Goal: Task Accomplishment & Management: Manage account settings

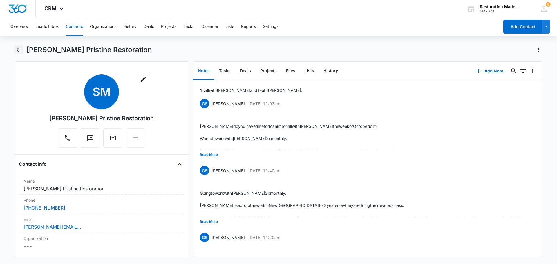
click at [19, 50] on icon "Back" at bounding box center [18, 50] width 5 height 5
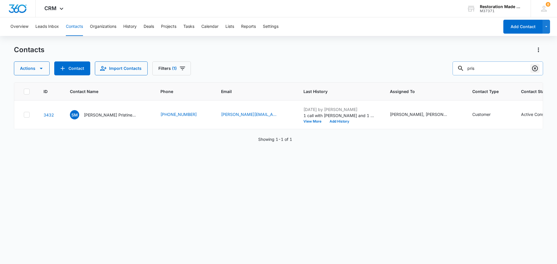
click at [534, 69] on icon "Clear" at bounding box center [535, 68] width 7 height 7
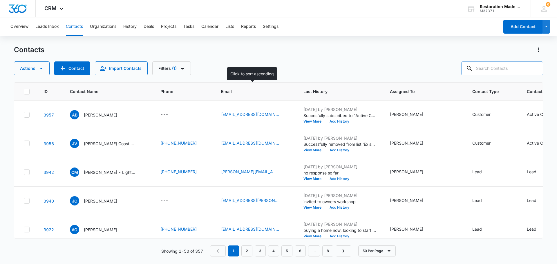
click at [286, 88] on th "Email" at bounding box center [255, 92] width 82 height 18
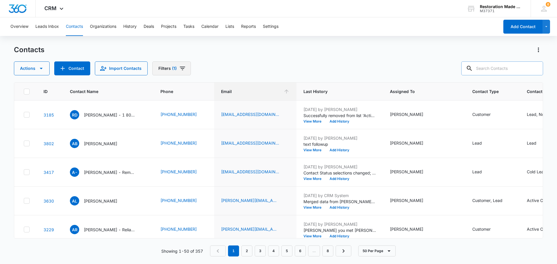
click at [180, 69] on icon "Filters" at bounding box center [182, 68] width 5 height 3
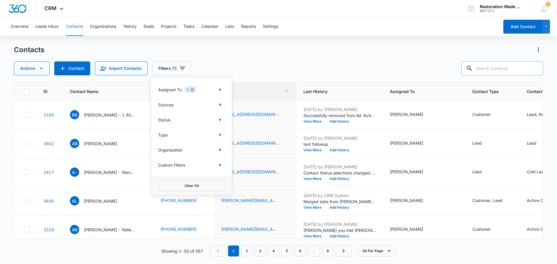
click at [194, 91] on icon "Clear" at bounding box center [192, 90] width 4 height 4
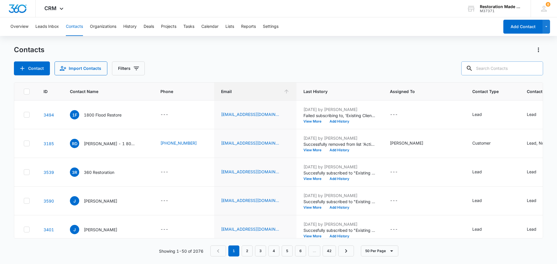
click at [177, 66] on div "Contact Import Contacts Filters" at bounding box center [279, 69] width 530 height 14
click at [326, 91] on span "Last History" at bounding box center [336, 92] width 64 height 6
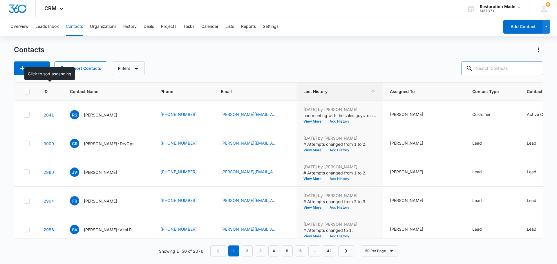
click at [48, 92] on div "ID" at bounding box center [50, 92] width 12 height 6
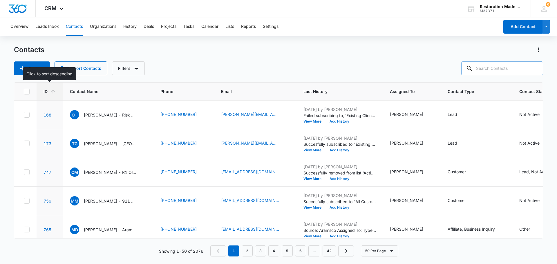
click at [48, 92] on div "ID" at bounding box center [50, 92] width 12 height 6
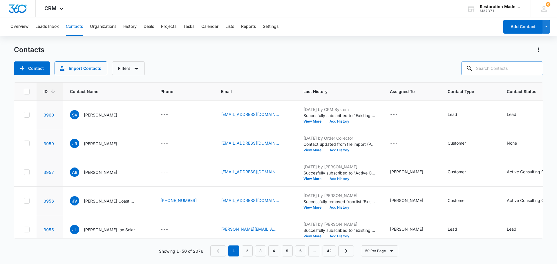
click at [489, 67] on input "text" at bounding box center [503, 69] width 82 height 14
type input "ventura"
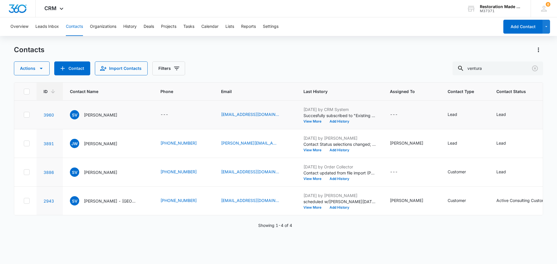
click at [27, 116] on icon at bounding box center [26, 115] width 3 height 3
click at [24, 115] on input "checkbox" at bounding box center [24, 115] width 0 height 0
click at [28, 171] on icon at bounding box center [26, 172] width 5 height 5
click at [24, 172] on input "checkbox" at bounding box center [24, 172] width 0 height 0
click at [42, 67] on icon "button" at bounding box center [41, 68] width 7 height 7
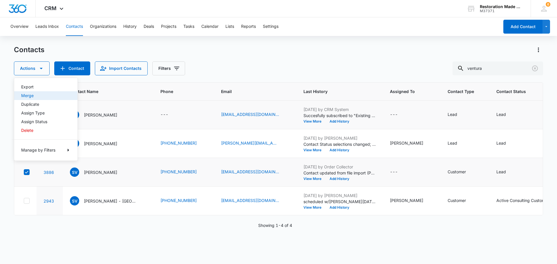
click at [35, 96] on div "Merge" at bounding box center [42, 96] width 42 height 4
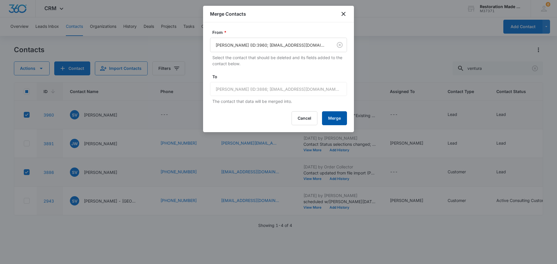
click at [336, 113] on button "Merge" at bounding box center [334, 118] width 25 height 14
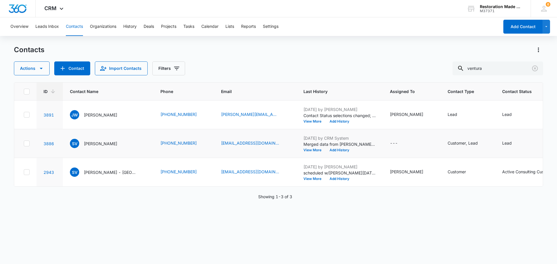
click at [26, 145] on icon at bounding box center [26, 143] width 5 height 5
click at [24, 144] on input "checkbox" at bounding box center [24, 144] width 0 height 0
click at [25, 172] on icon at bounding box center [26, 172] width 5 height 5
click at [24, 172] on input "checkbox" at bounding box center [24, 172] width 0 height 0
click at [37, 68] on button "Actions" at bounding box center [32, 69] width 36 height 14
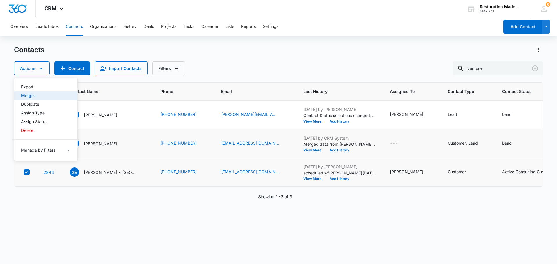
click at [37, 97] on div "Merge" at bounding box center [42, 96] width 42 height 4
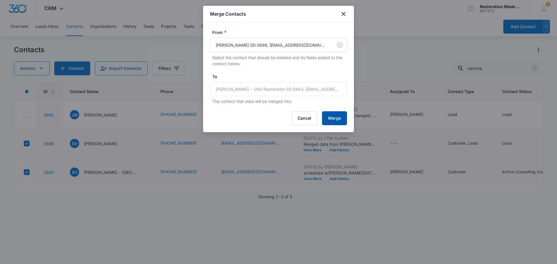
click at [337, 119] on button "Merge" at bounding box center [334, 118] width 25 height 14
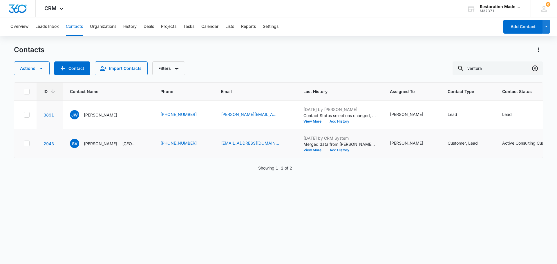
click at [533, 67] on icon "Clear" at bounding box center [535, 69] width 6 height 6
